Goal: Communication & Community: Answer question/provide support

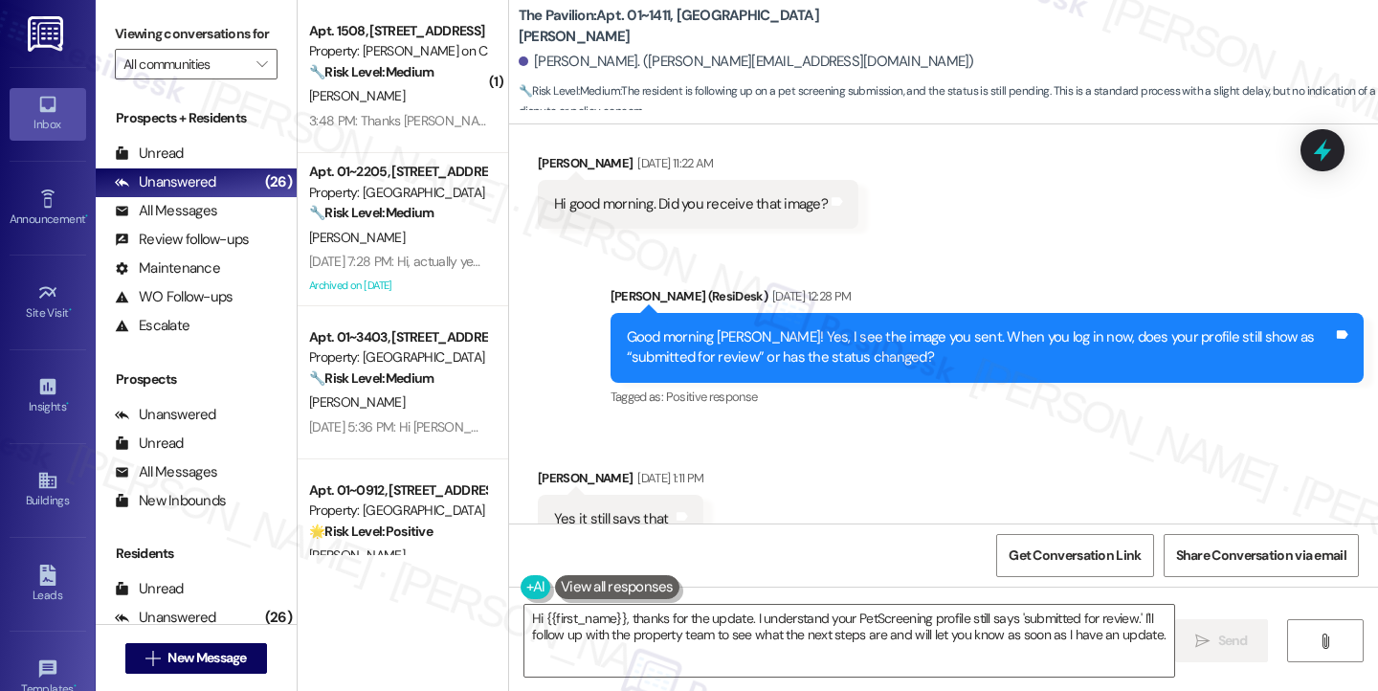
click at [607, 495] on div "Yes it still says that Tags and notes" at bounding box center [621, 519] width 166 height 49
click at [755, 327] on div "Good morning [PERSON_NAME]! Yes, I see the image you sent. When you log in now,…" at bounding box center [980, 347] width 706 height 41
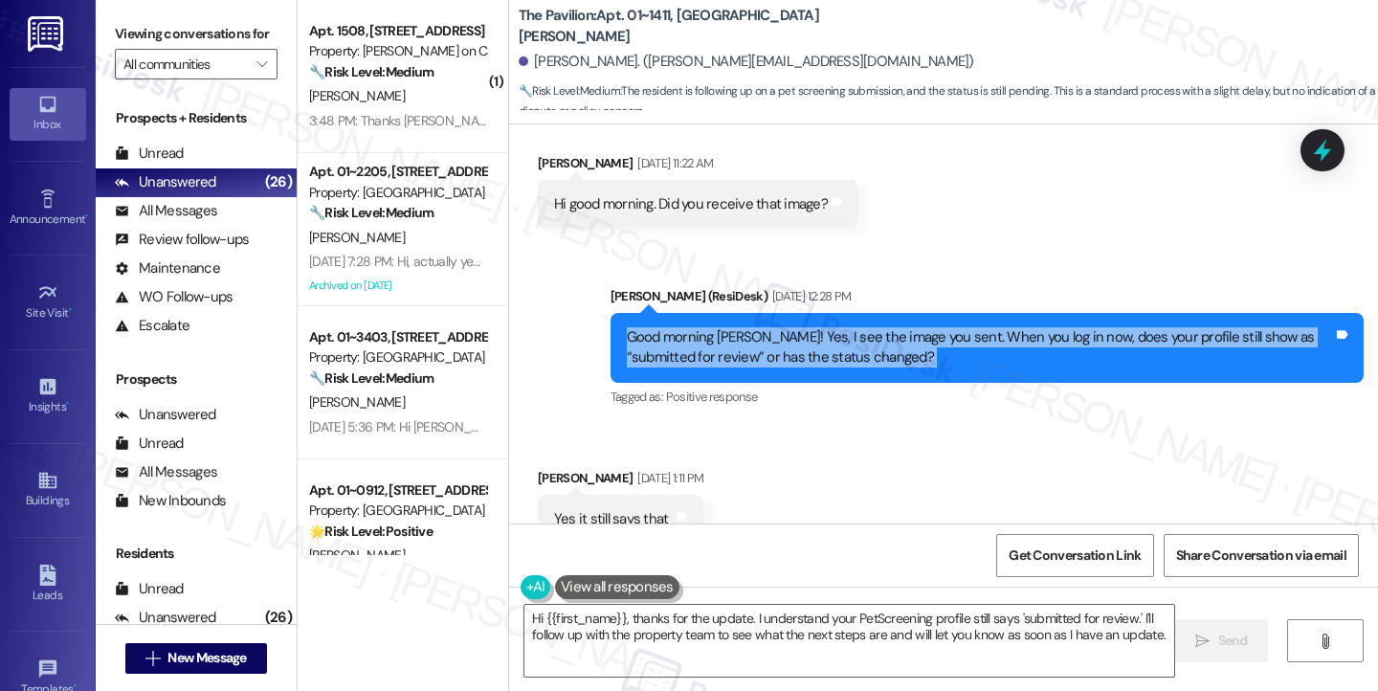
click at [755, 327] on div "Good morning [PERSON_NAME]! Yes, I see the image you sent. When you log in now,…" at bounding box center [980, 347] width 706 height 41
click at [202, 654] on span "New Message" at bounding box center [206, 658] width 78 height 20
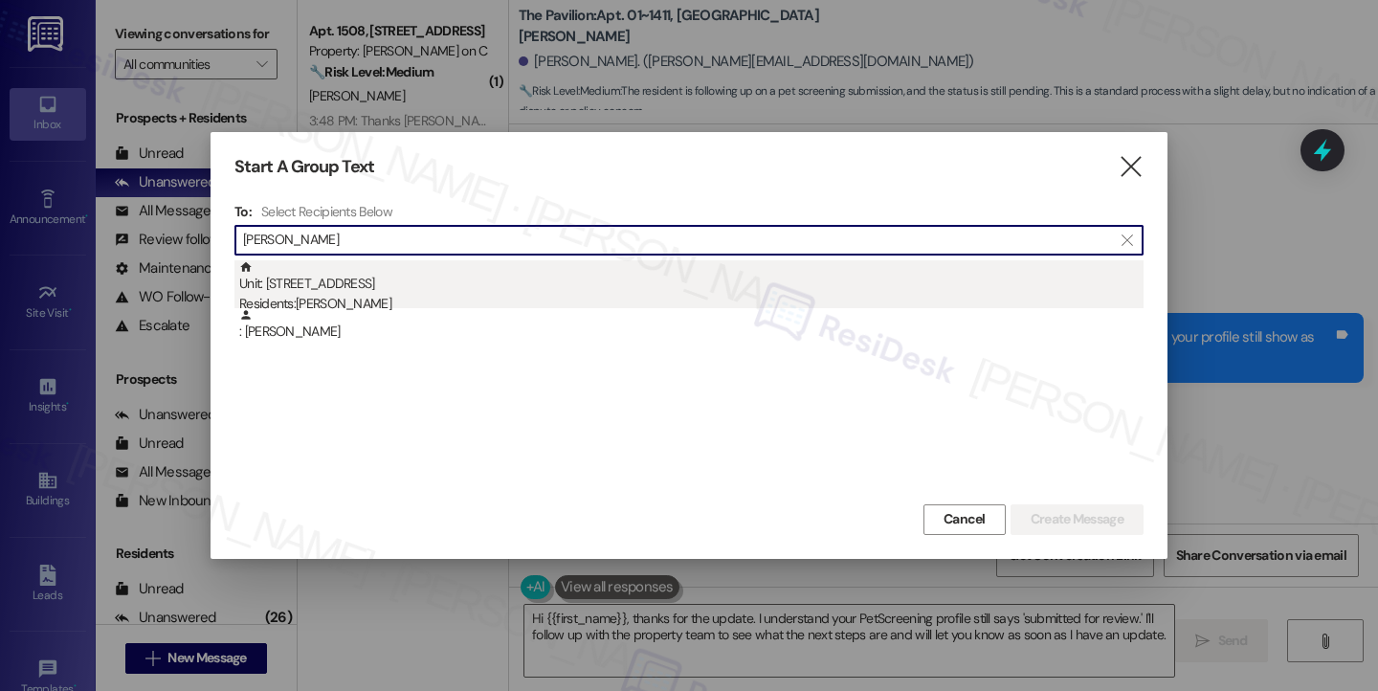
type input "[PERSON_NAME]"
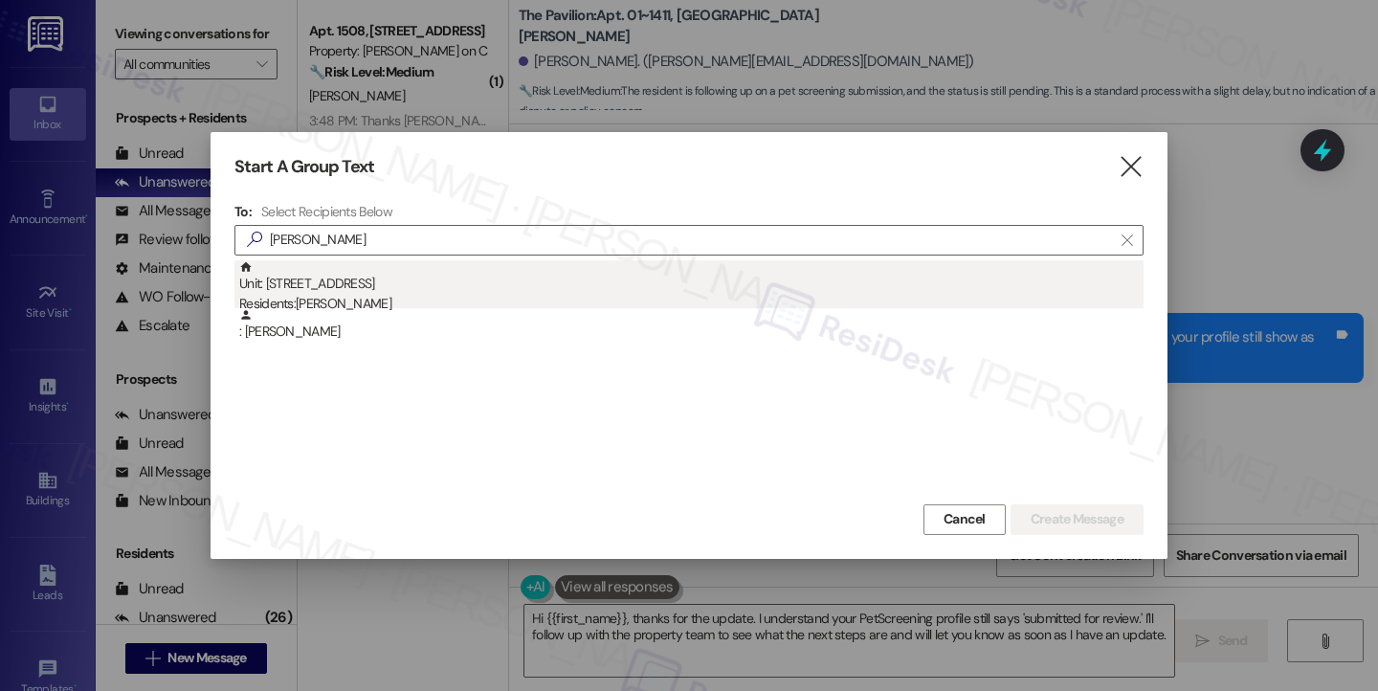
click at [338, 292] on div "Unit: [STREET_ADDRESS] Residents: [PERSON_NAME]" at bounding box center [691, 287] width 904 height 55
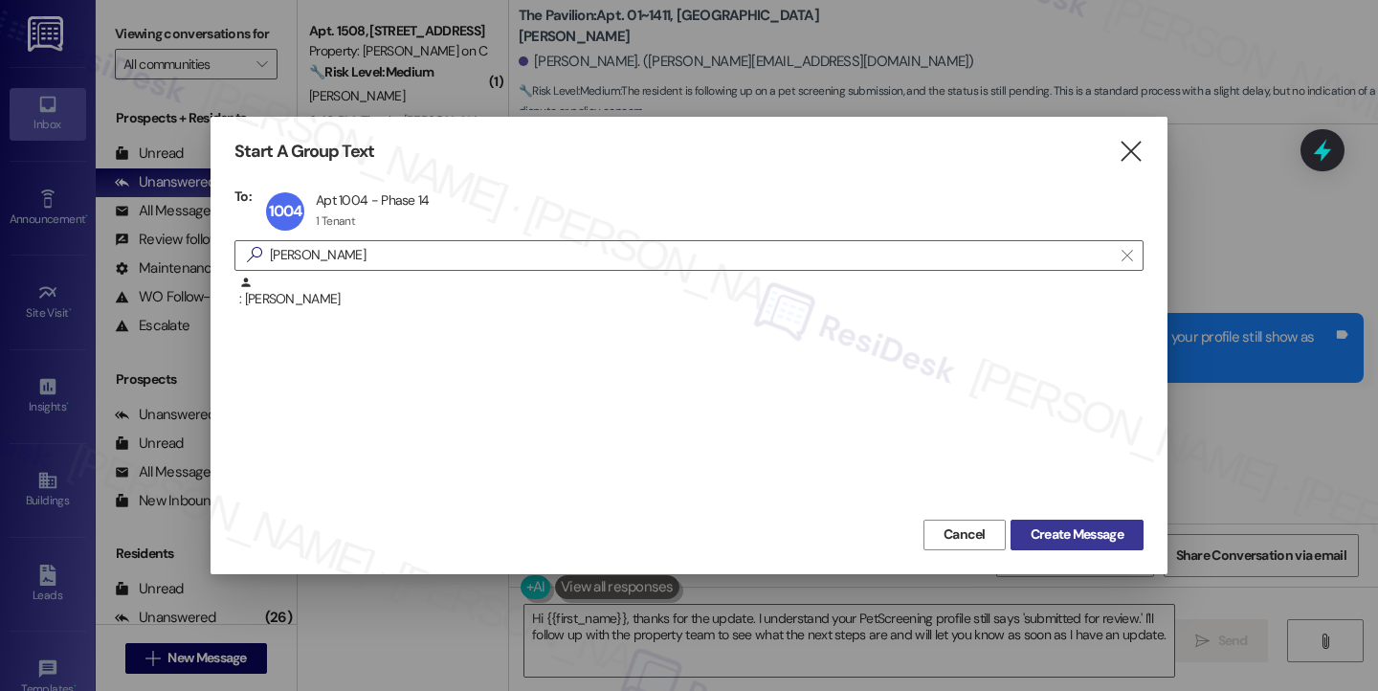
click at [1055, 534] on span "Create Message" at bounding box center [1076, 534] width 93 height 20
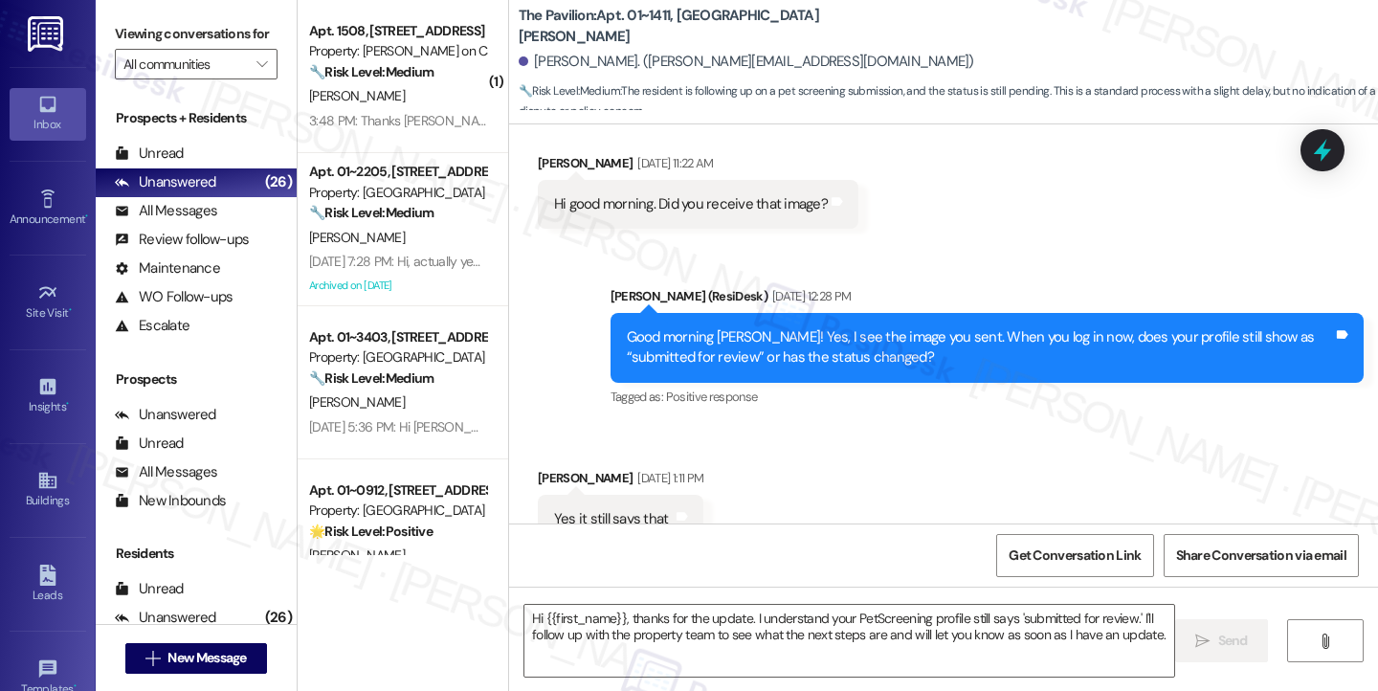
type textarea "Fetching suggested responses. Please feel free to read through the conversation…"
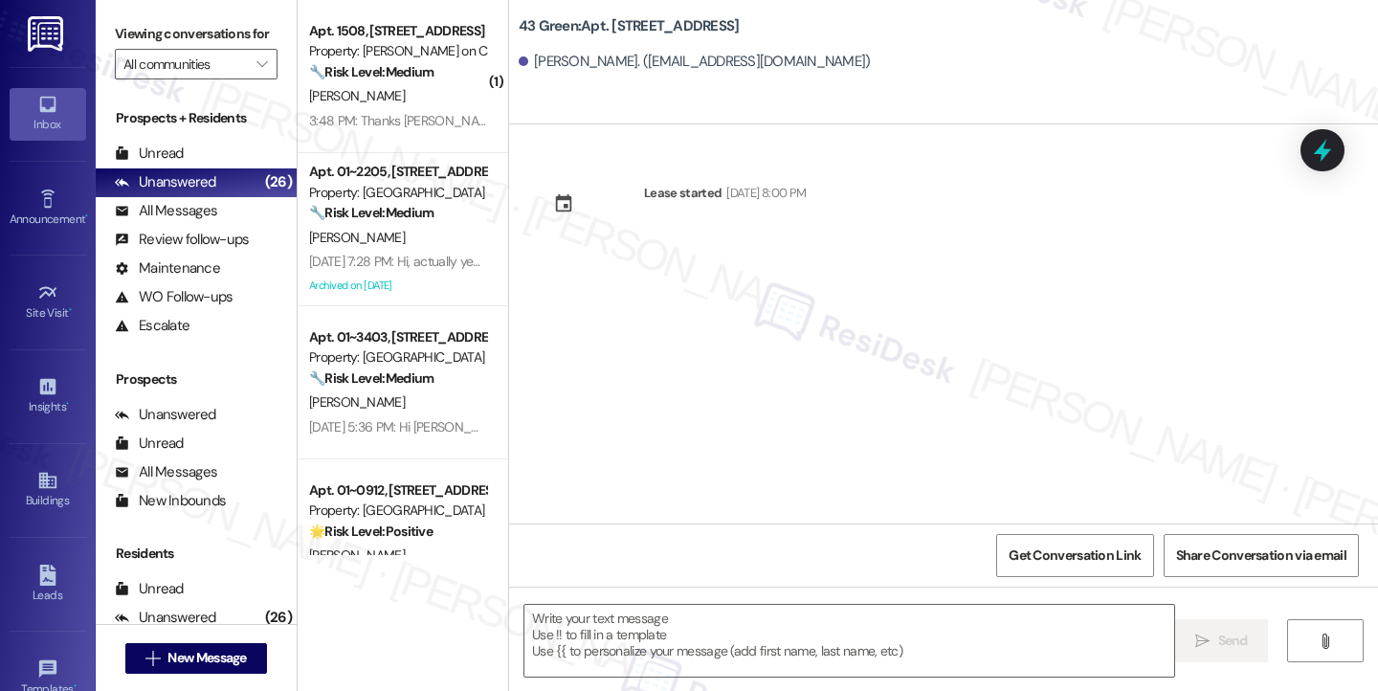
type textarea "Fetching suggested responses. Please feel free to read through the conversation…"
drag, startPoint x: 582, startPoint y: 66, endPoint x: 613, endPoint y: 64, distance: 31.6
click at [613, 64] on div "[PERSON_NAME]. ([EMAIL_ADDRESS][DOMAIN_NAME])" at bounding box center [695, 62] width 352 height 20
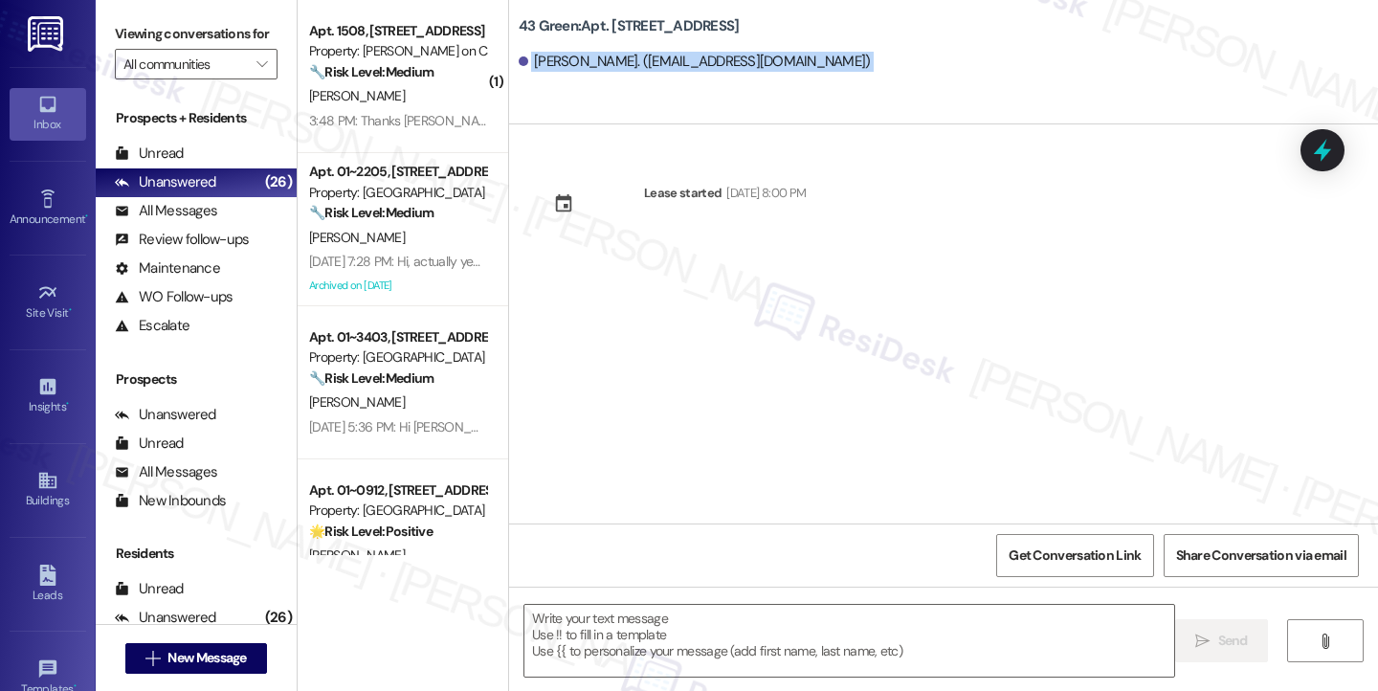
click at [613, 64] on div "[PERSON_NAME]. ([EMAIL_ADDRESS][DOMAIN_NAME])" at bounding box center [695, 62] width 352 height 20
click at [260, 76] on span "" at bounding box center [262, 64] width 18 height 31
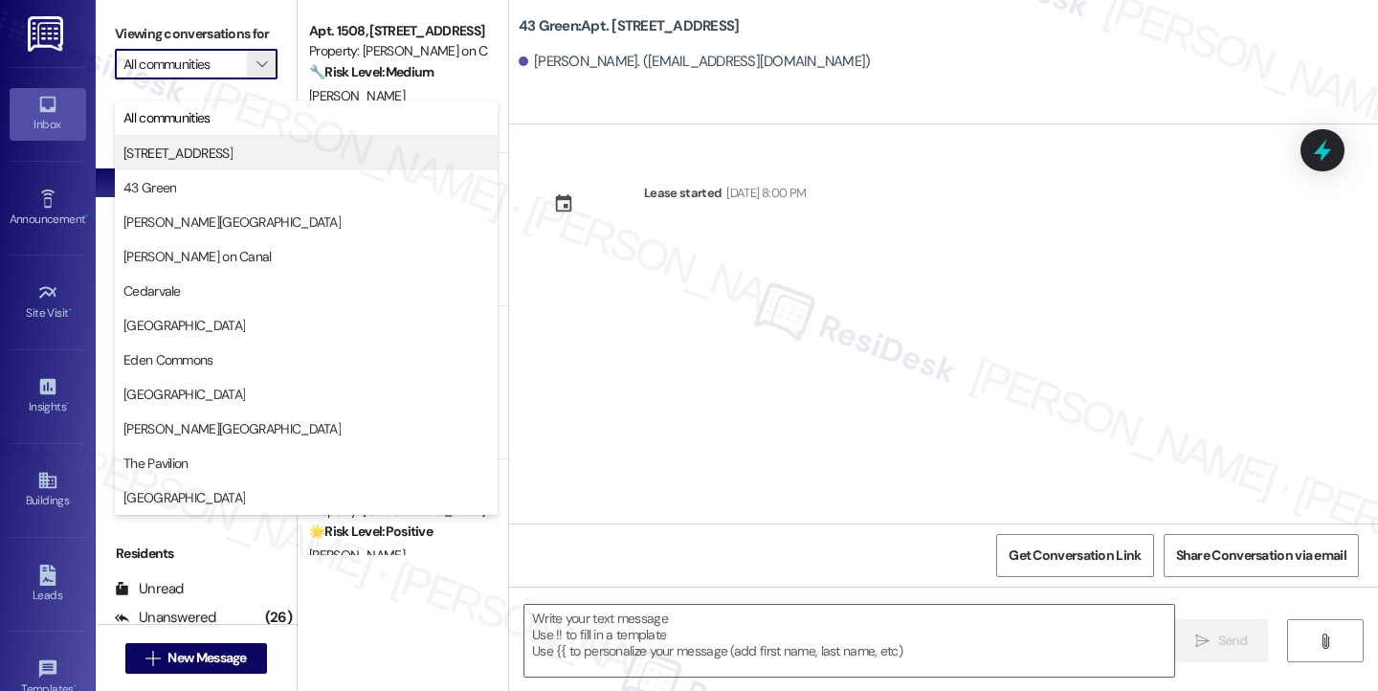
click at [210, 144] on span "[STREET_ADDRESS]" at bounding box center [306, 153] width 366 height 19
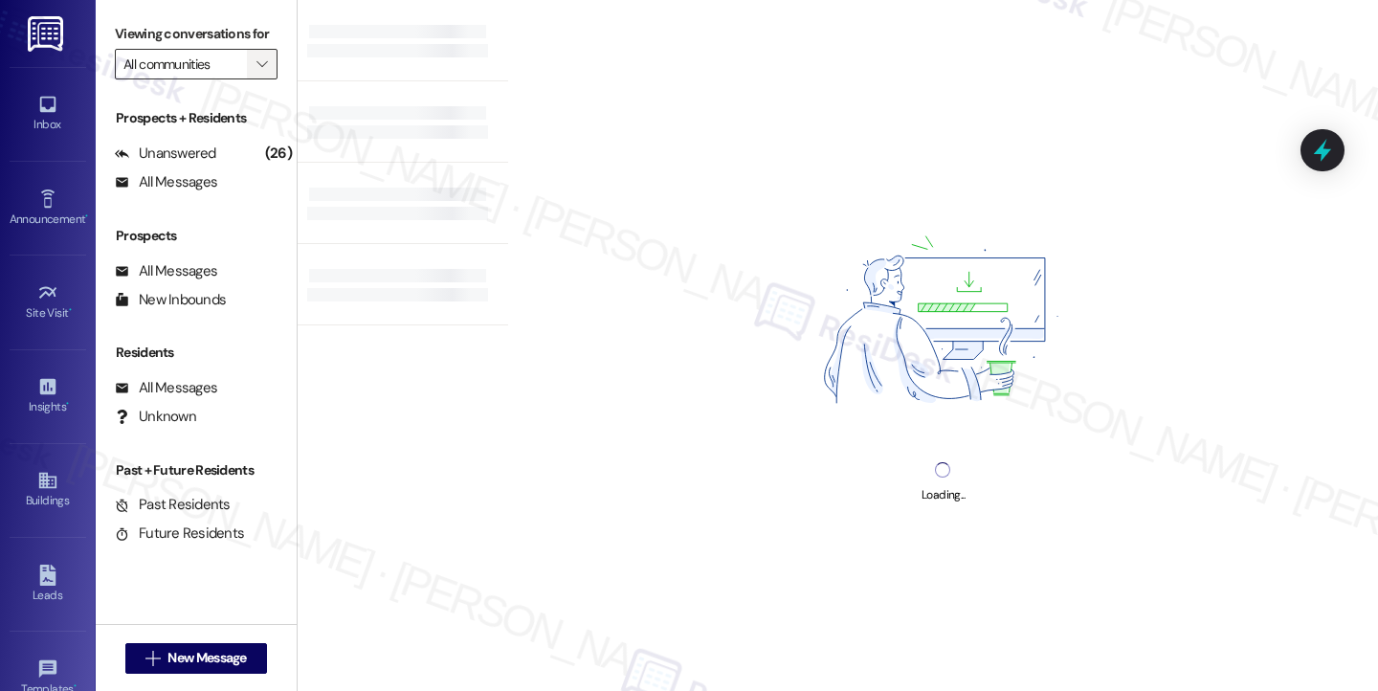
click at [256, 72] on icon "" at bounding box center [261, 63] width 11 height 15
type input "[STREET_ADDRESS]"
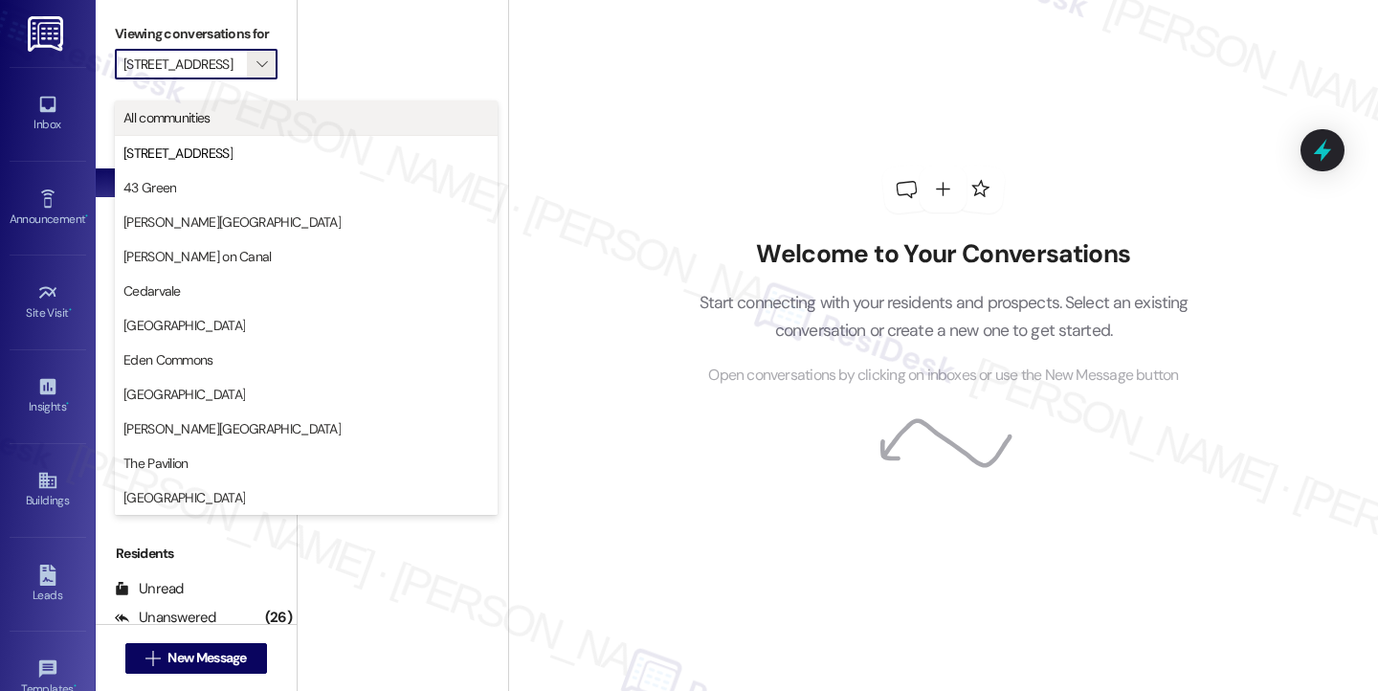
click at [191, 101] on button "All communities" at bounding box center [306, 117] width 383 height 34
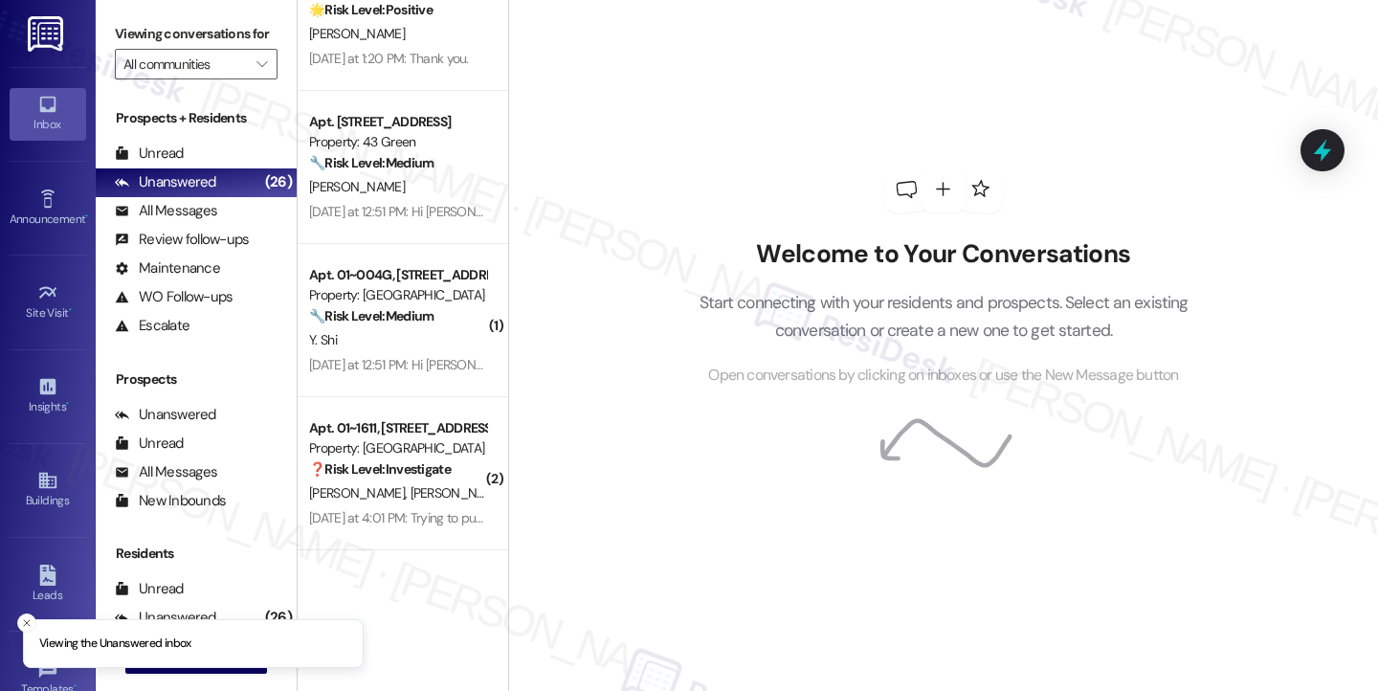
scroll to position [823, 0]
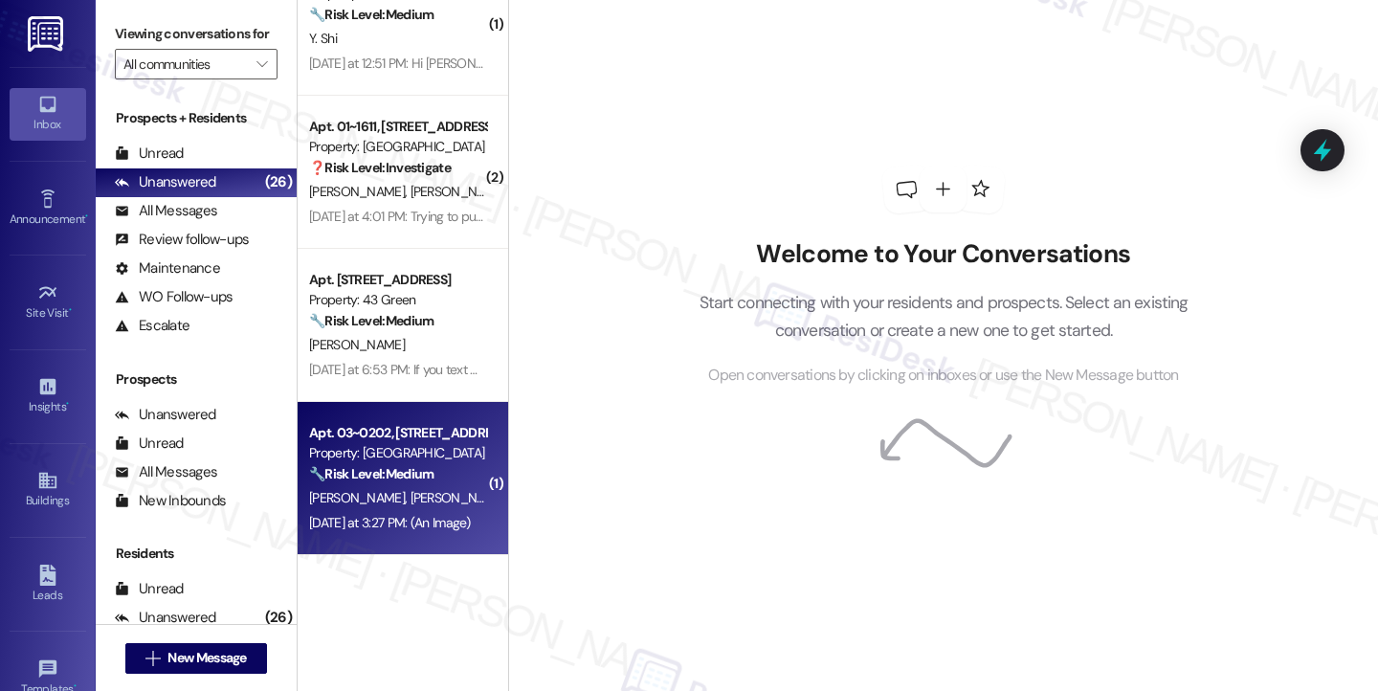
click at [429, 512] on div "[DATE] at 3:27 PM: (An Image) [DATE] at 3:27 PM: (An Image)" at bounding box center [397, 523] width 181 height 24
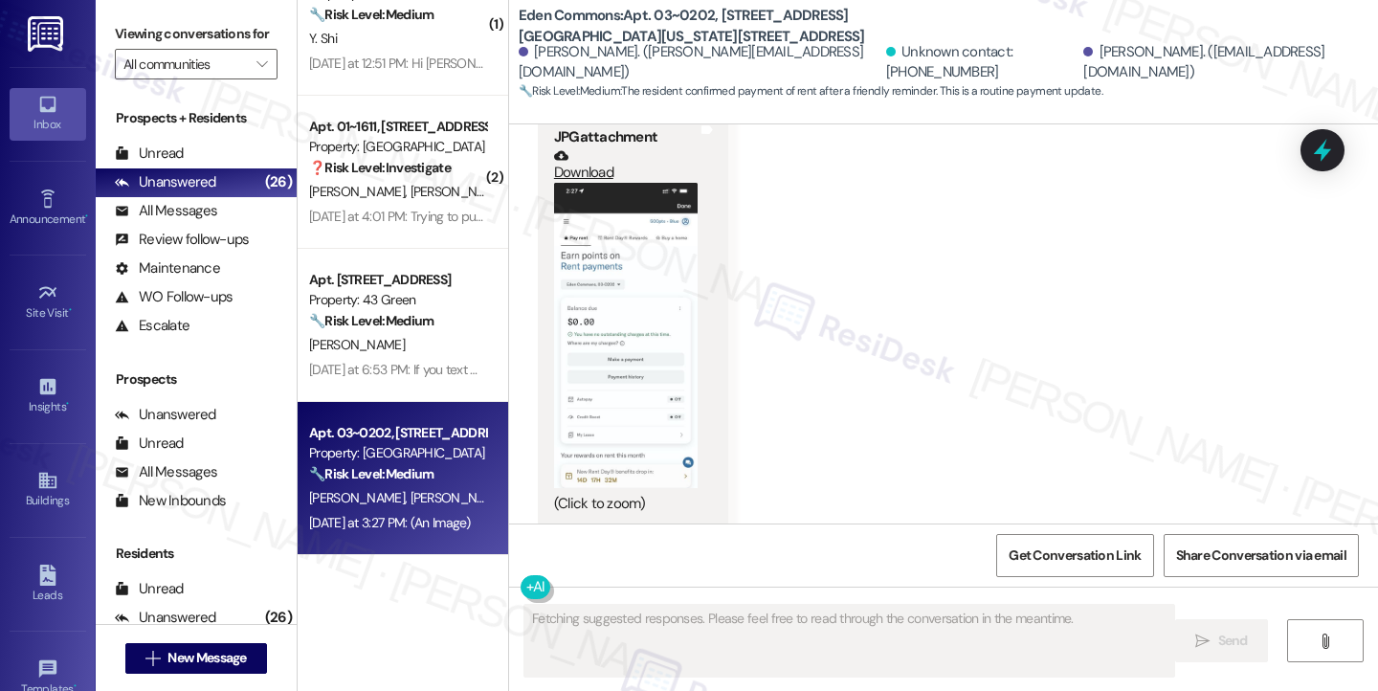
scroll to position [1510, 0]
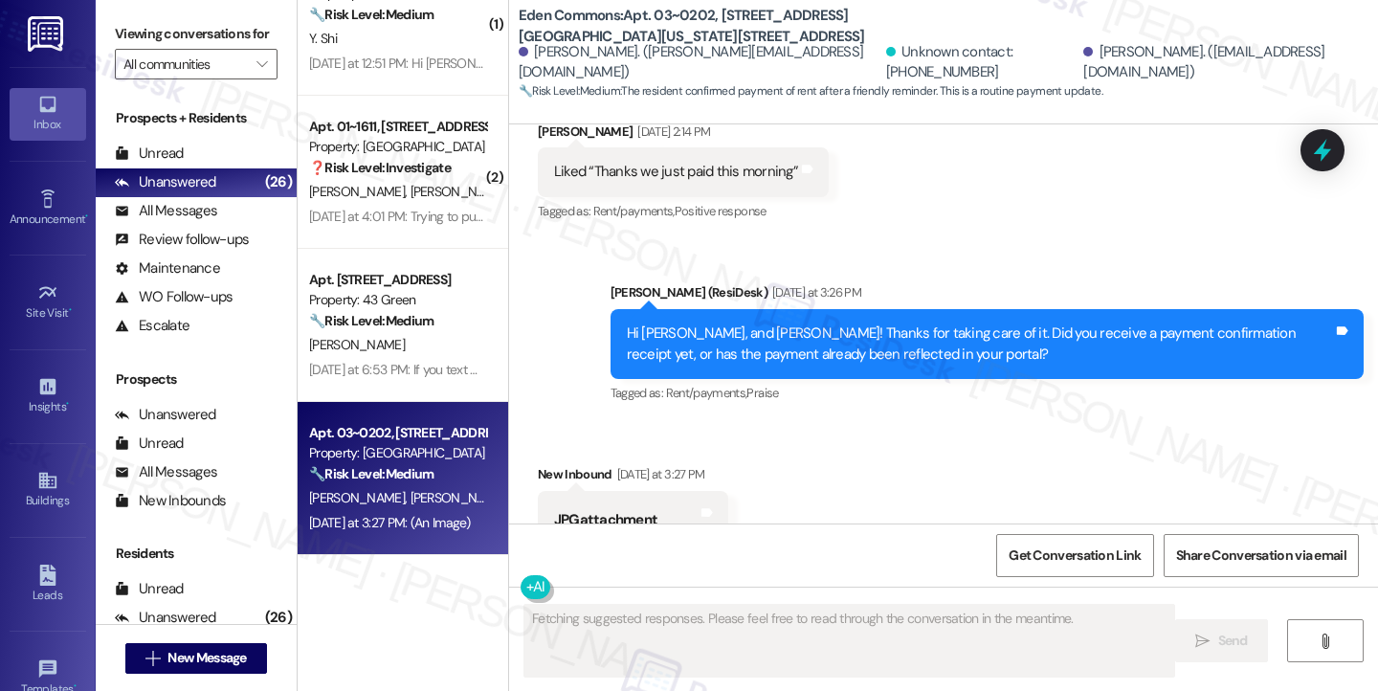
click at [762, 323] on div "Hi [PERSON_NAME], and [PERSON_NAME]! Thanks for taking care of it. Did you rece…" at bounding box center [980, 343] width 706 height 41
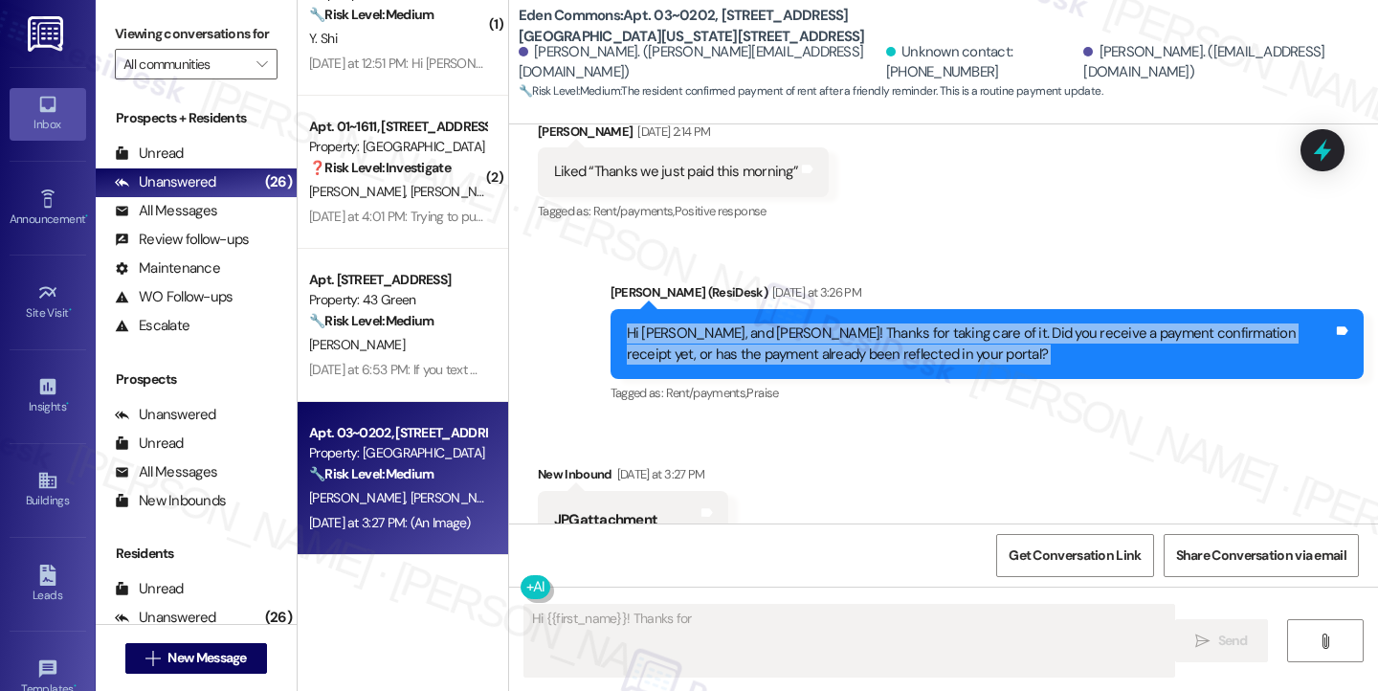
click at [762, 323] on div "Hi [PERSON_NAME], and [PERSON_NAME]! Thanks for taking care of it. Did you rece…" at bounding box center [980, 343] width 706 height 41
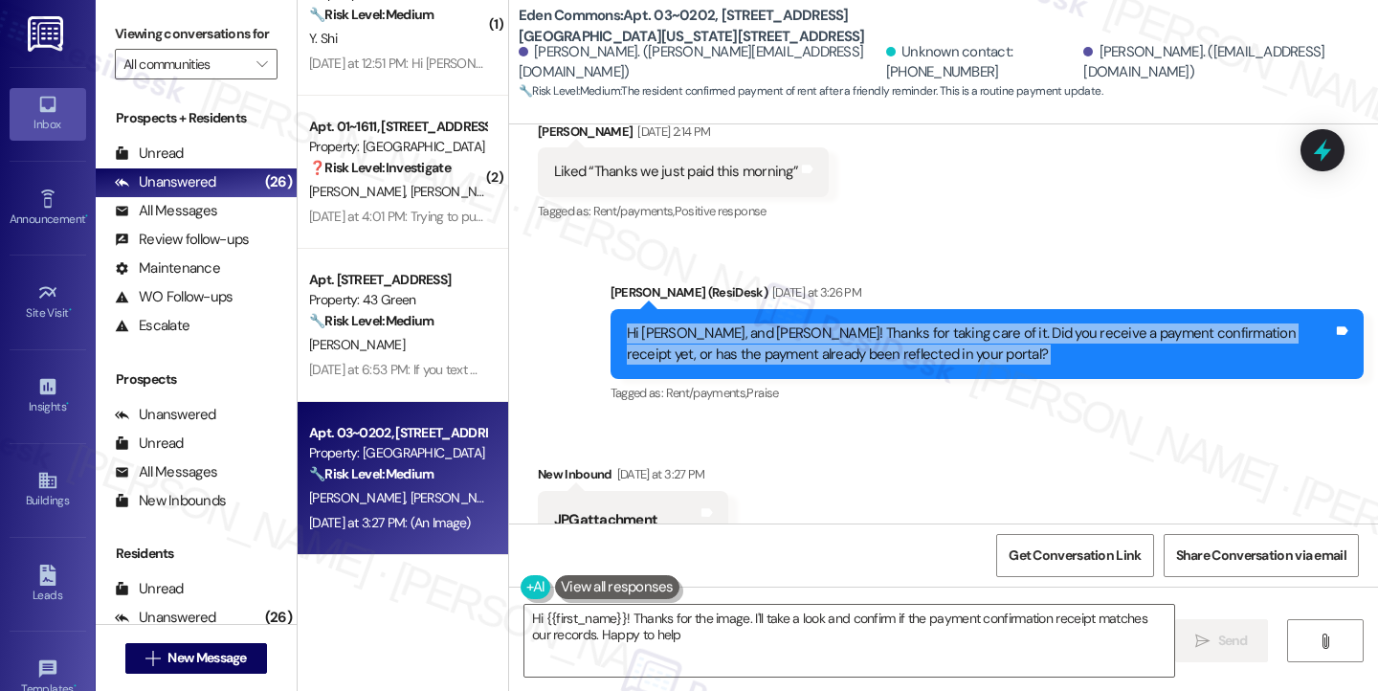
type textarea "Hi {{first_name}}! Thanks for the image. I'll take a look and confirm if the pa…"
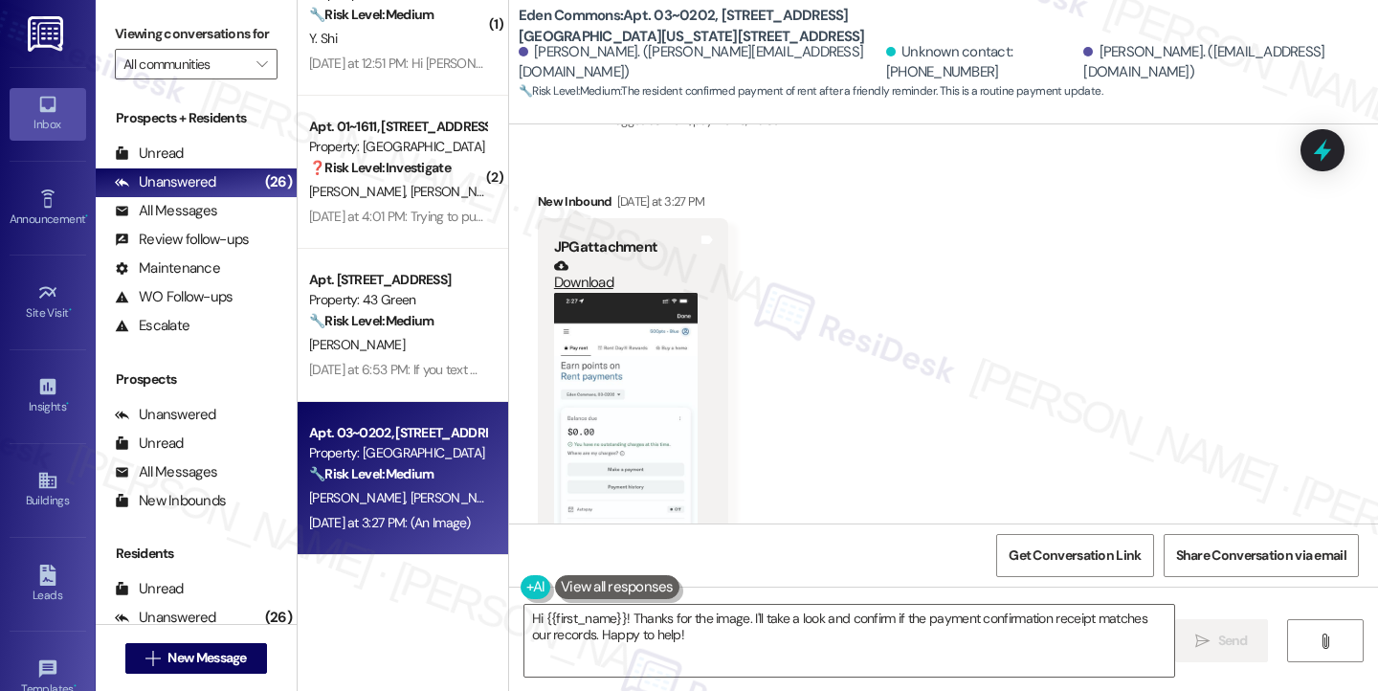
scroll to position [1893, 0]
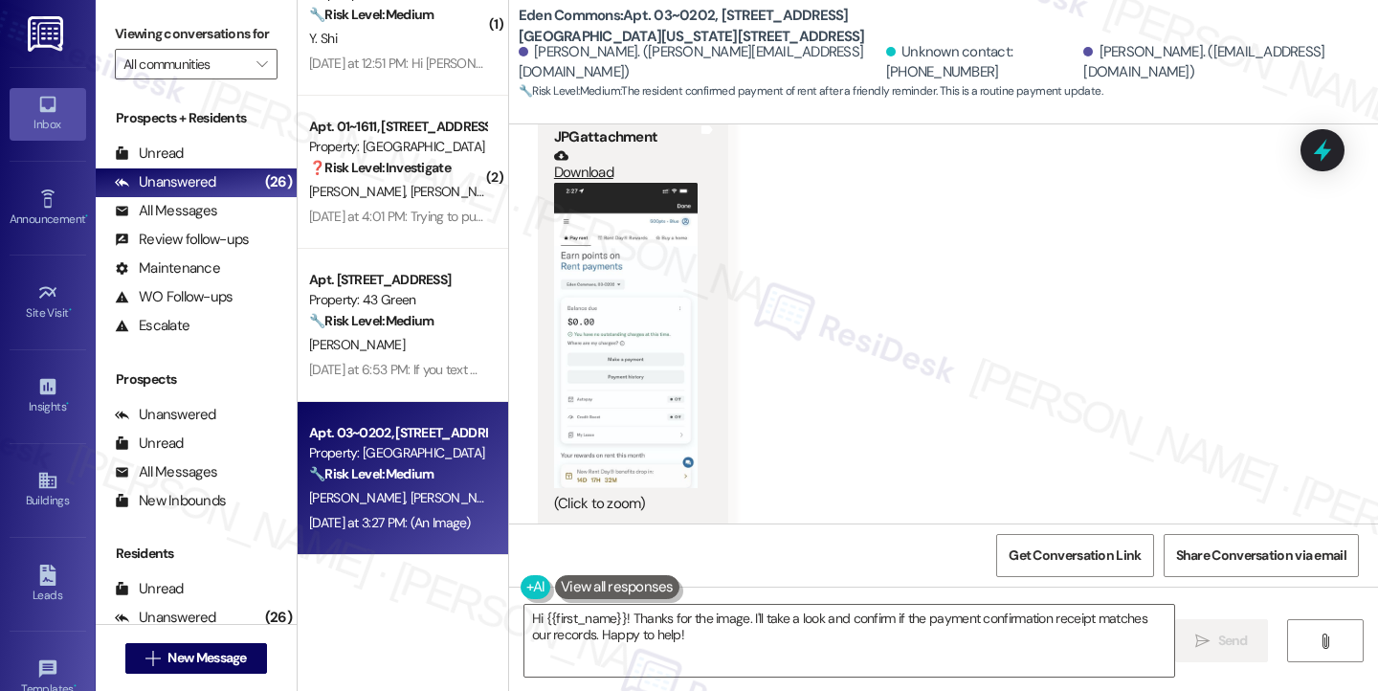
click at [612, 273] on button "Zoom image" at bounding box center [626, 335] width 144 height 305
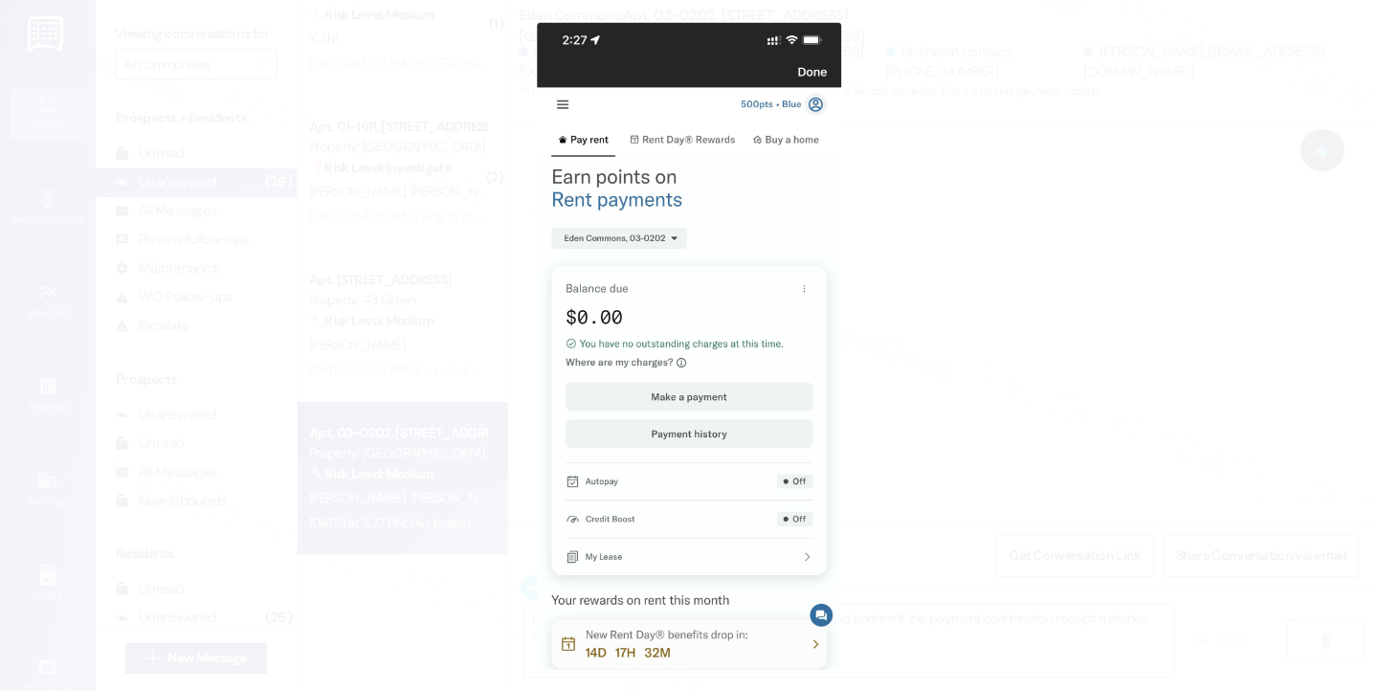
click at [1060, 290] on button "Unzoom image" at bounding box center [689, 345] width 1378 height 691
